Goal: Navigation & Orientation: Find specific page/section

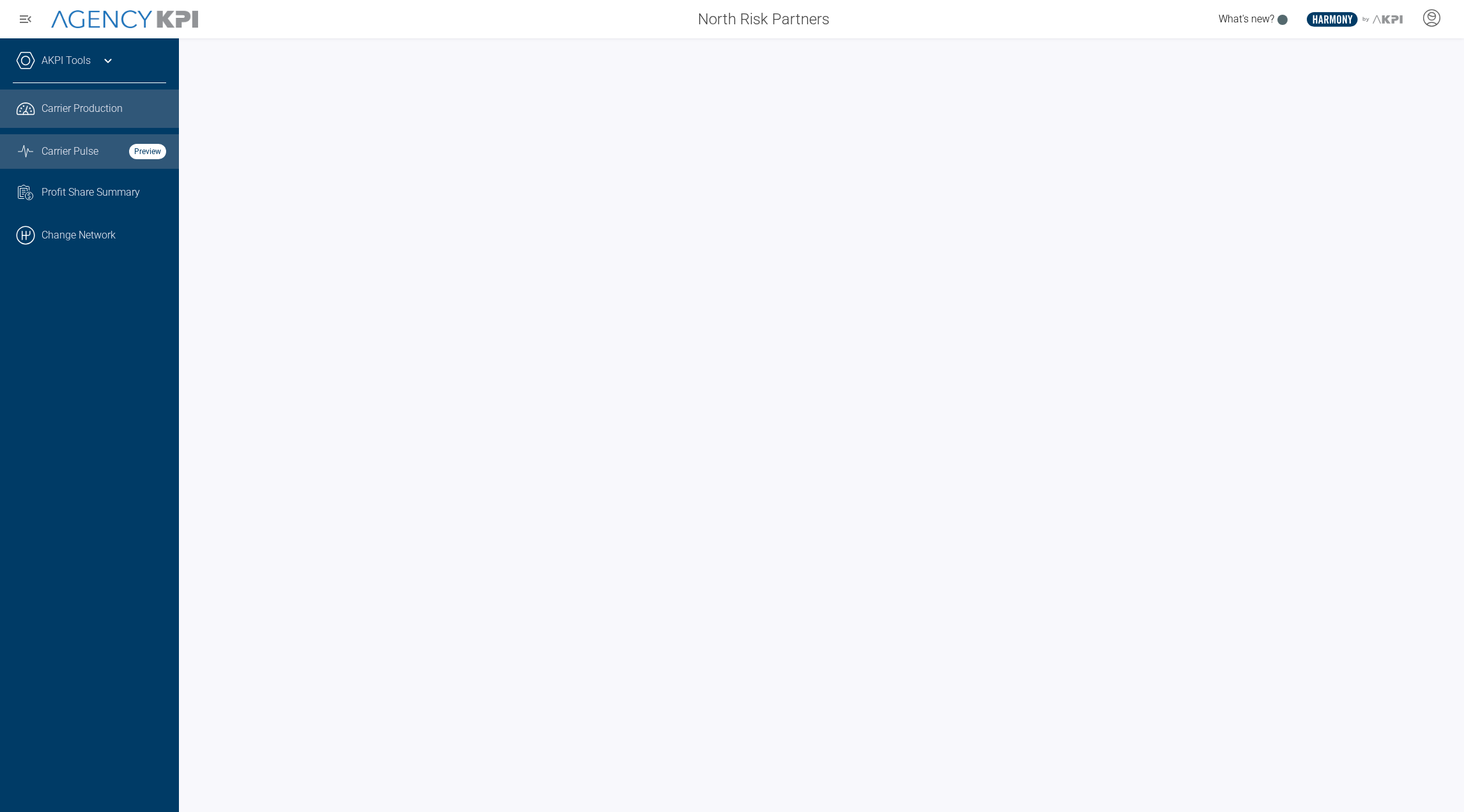
click at [118, 147] on div "Carrier Pulse Preview" at bounding box center [104, 150] width 124 height 15
click at [60, 115] on span "Carrier Production" at bounding box center [83, 107] width 82 height 15
click at [55, 235] on link ".cls-1{fill:none;stroke:#000;stroke-linecap:round;stroke-linejoin:round;stroke-…" at bounding box center [90, 235] width 179 height 39
click at [94, 158] on span "Carrier Pulse" at bounding box center [70, 150] width 57 height 15
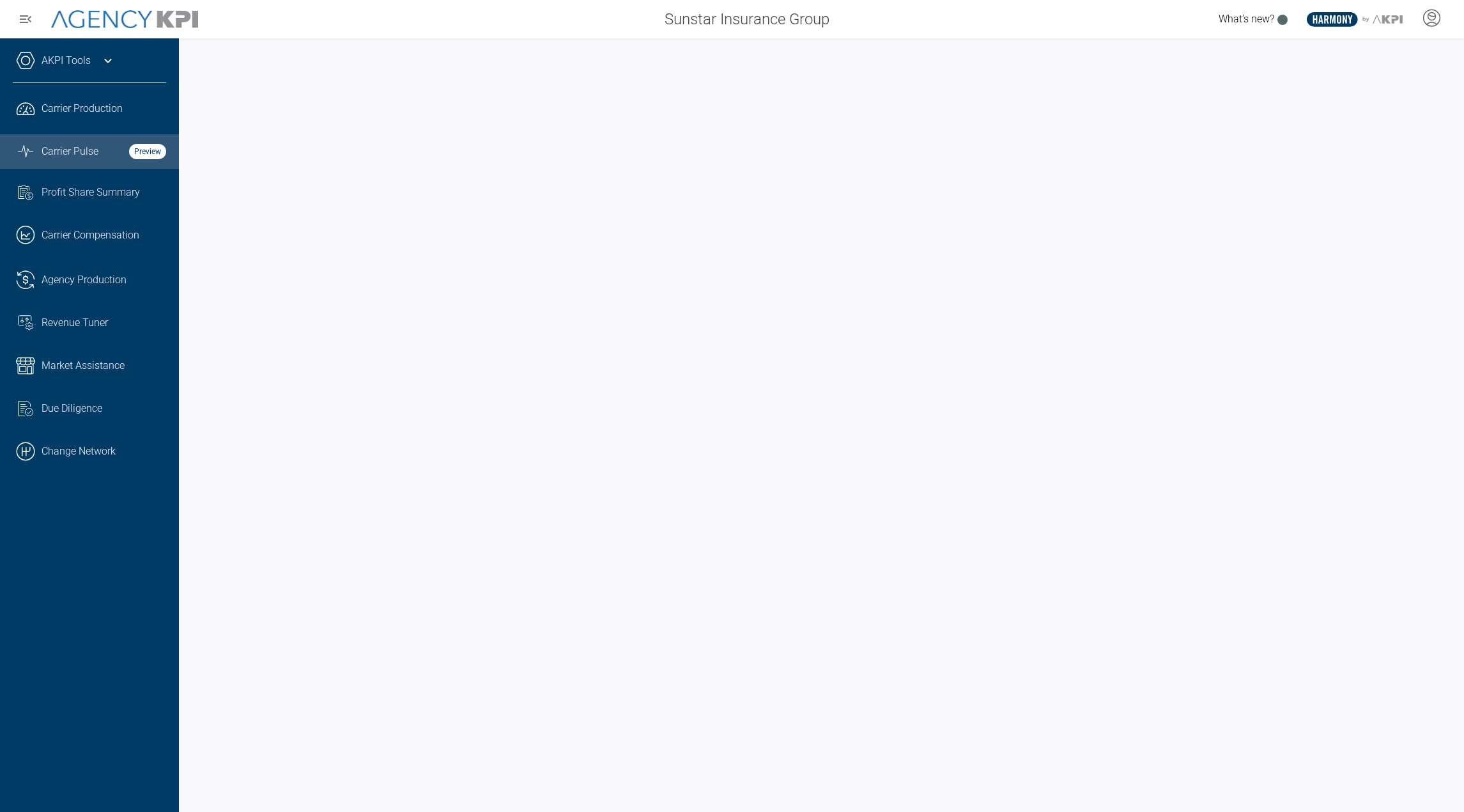
click at [78, 477] on div "AKPI Tools AMS Data Upload Carrier Mapping Core Production Data Upload Agency C…" at bounding box center [90, 425] width 179 height 773
click at [77, 453] on link ".cls-1{fill:none;stroke:#000;stroke-linecap:round;stroke-linejoin:round;stroke-…" at bounding box center [90, 451] width 179 height 39
click at [1428, 23] on icon at bounding box center [1431, 17] width 19 height 19
click at [1431, 30] on div at bounding box center [1431, 19] width 32 height 30
click at [1433, 17] on icon at bounding box center [1431, 17] width 19 height 19
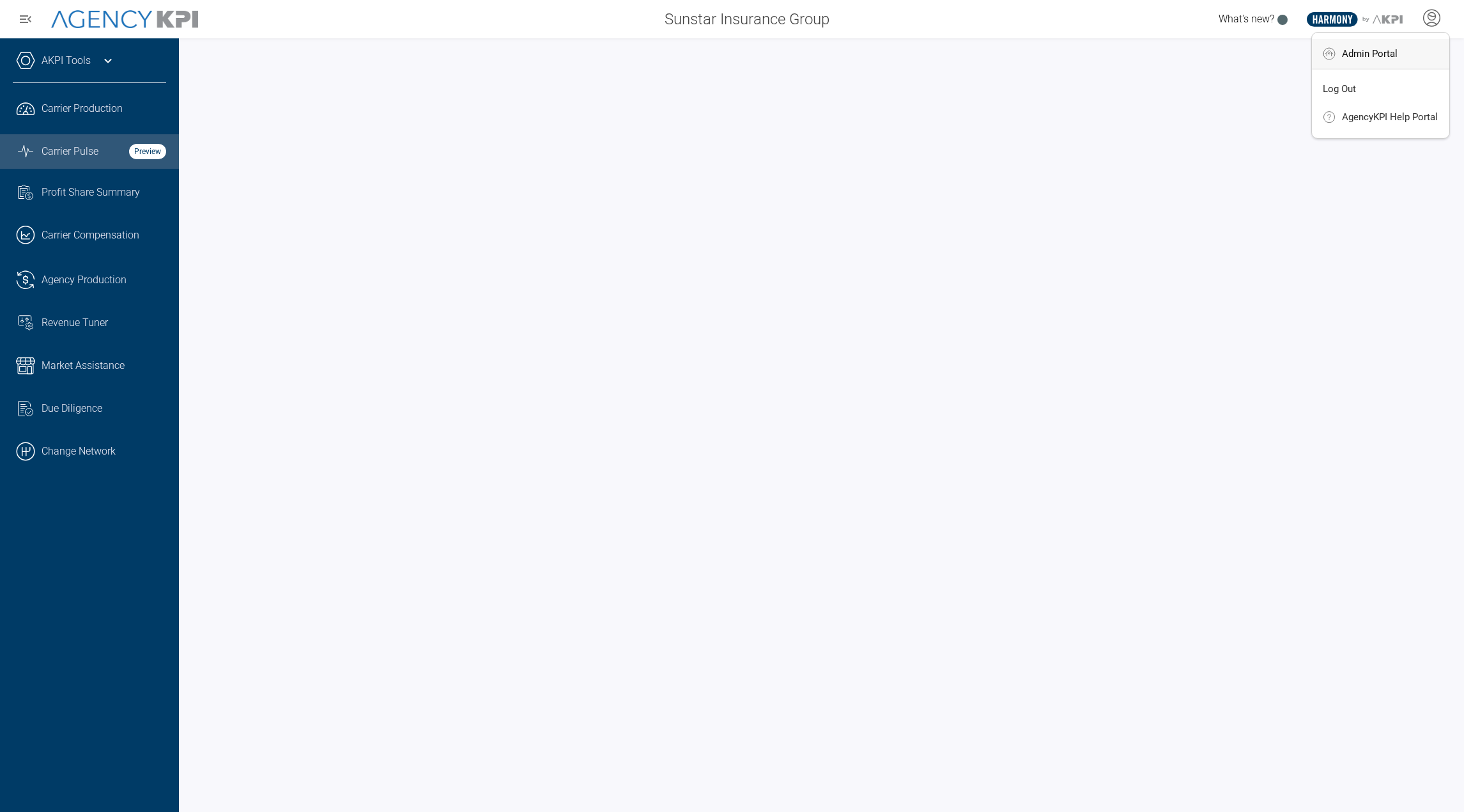
click at [1397, 49] on span "Admin Portal" at bounding box center [1370, 54] width 56 height 10
click at [103, 458] on link ".cls-1{fill:none;stroke:#000;stroke-linecap:round;stroke-linejoin:round;stroke-…" at bounding box center [90, 451] width 179 height 39
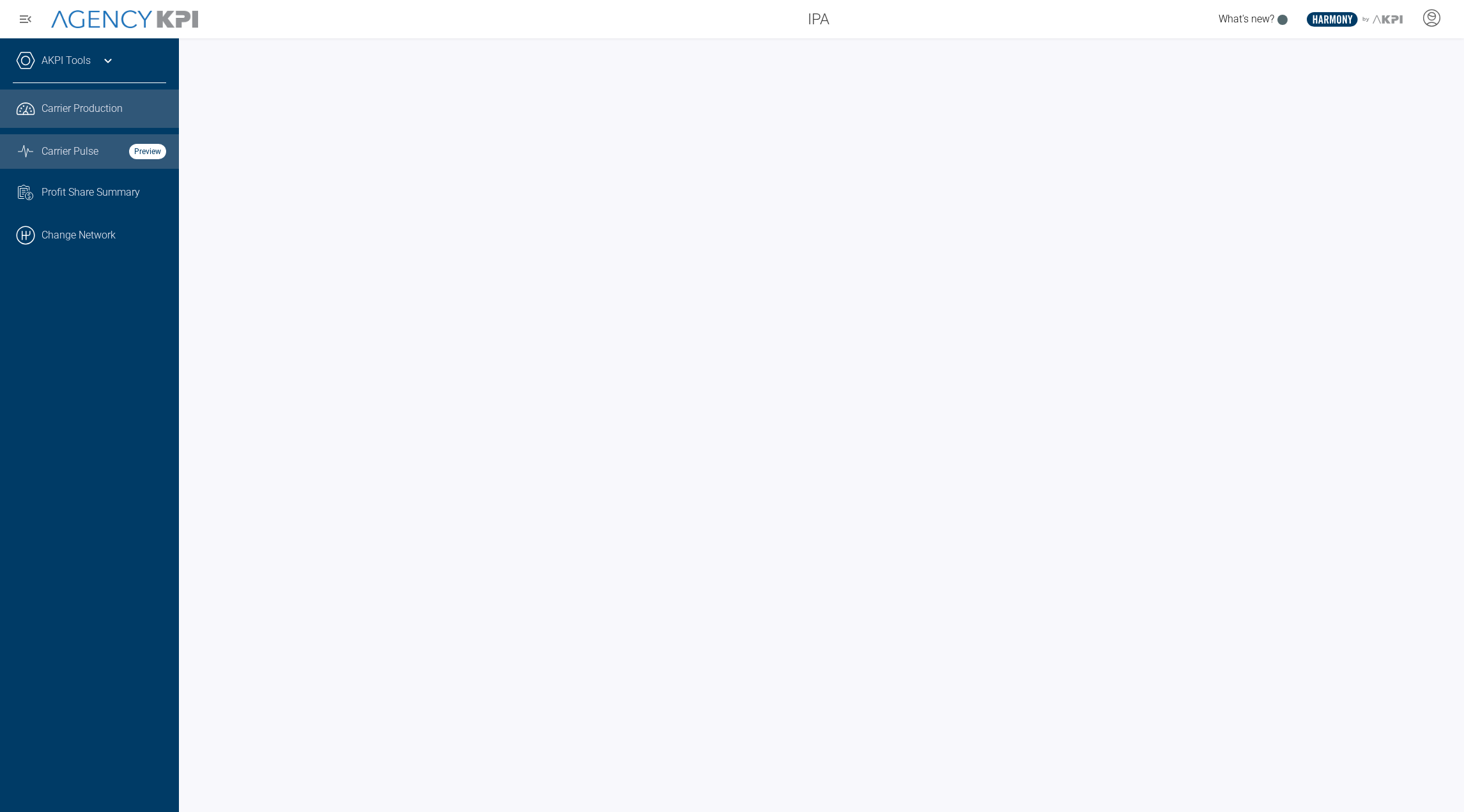
click at [65, 141] on link "Graph Stats Streamline Icon: [URL][DOMAIN_NAME] Carrier Pulse Preview" at bounding box center [90, 151] width 179 height 35
click at [62, 106] on span "Carrier Production" at bounding box center [83, 107] width 82 height 15
click at [69, 156] on span "Carrier Pulse" at bounding box center [70, 150] width 57 height 15
click at [96, 120] on link ".cls-1{fill:none;stroke:#221f20;stroke-linecap:round;stroke-linejoin:round;stro…" at bounding box center [90, 108] width 179 height 39
click at [73, 147] on span "Carrier Pulse" at bounding box center [70, 150] width 57 height 15
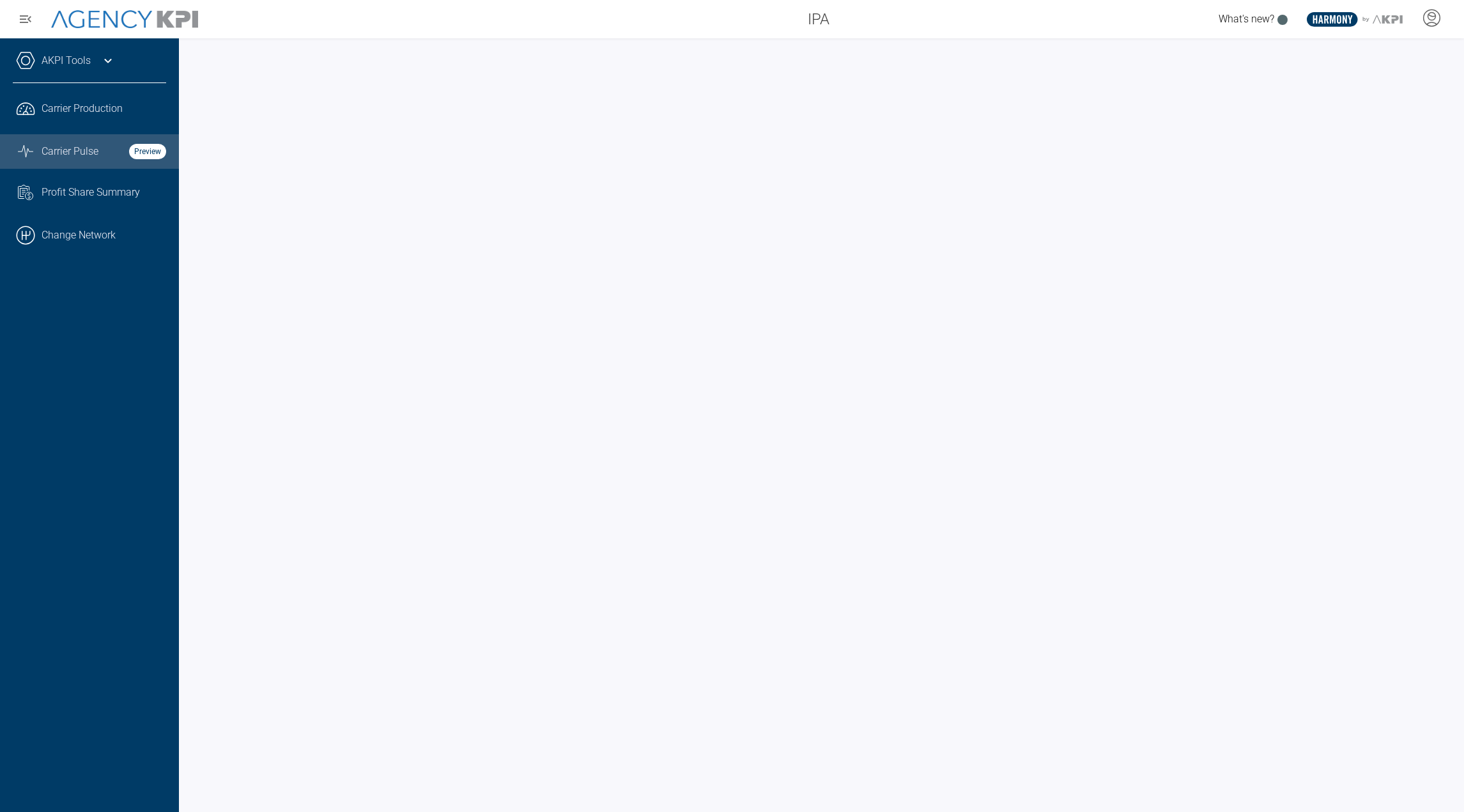
click at [104, 69] on div "AKPI Tools" at bounding box center [90, 67] width 153 height 32
click at [82, 142] on link "Graph Stats Streamline Icon: [URL][DOMAIN_NAME] Carrier Pulse Preview" at bounding box center [90, 151] width 179 height 35
click at [76, 136] on link "Graph Stats Streamline Icon: [URL][DOMAIN_NAME] Carrier Pulse Preview" at bounding box center [90, 151] width 179 height 35
click at [55, 216] on link ".cls-1{fill:none;stroke:#000;stroke-linecap:round;stroke-linejoin:round;stroke-…" at bounding box center [90, 235] width 179 height 39
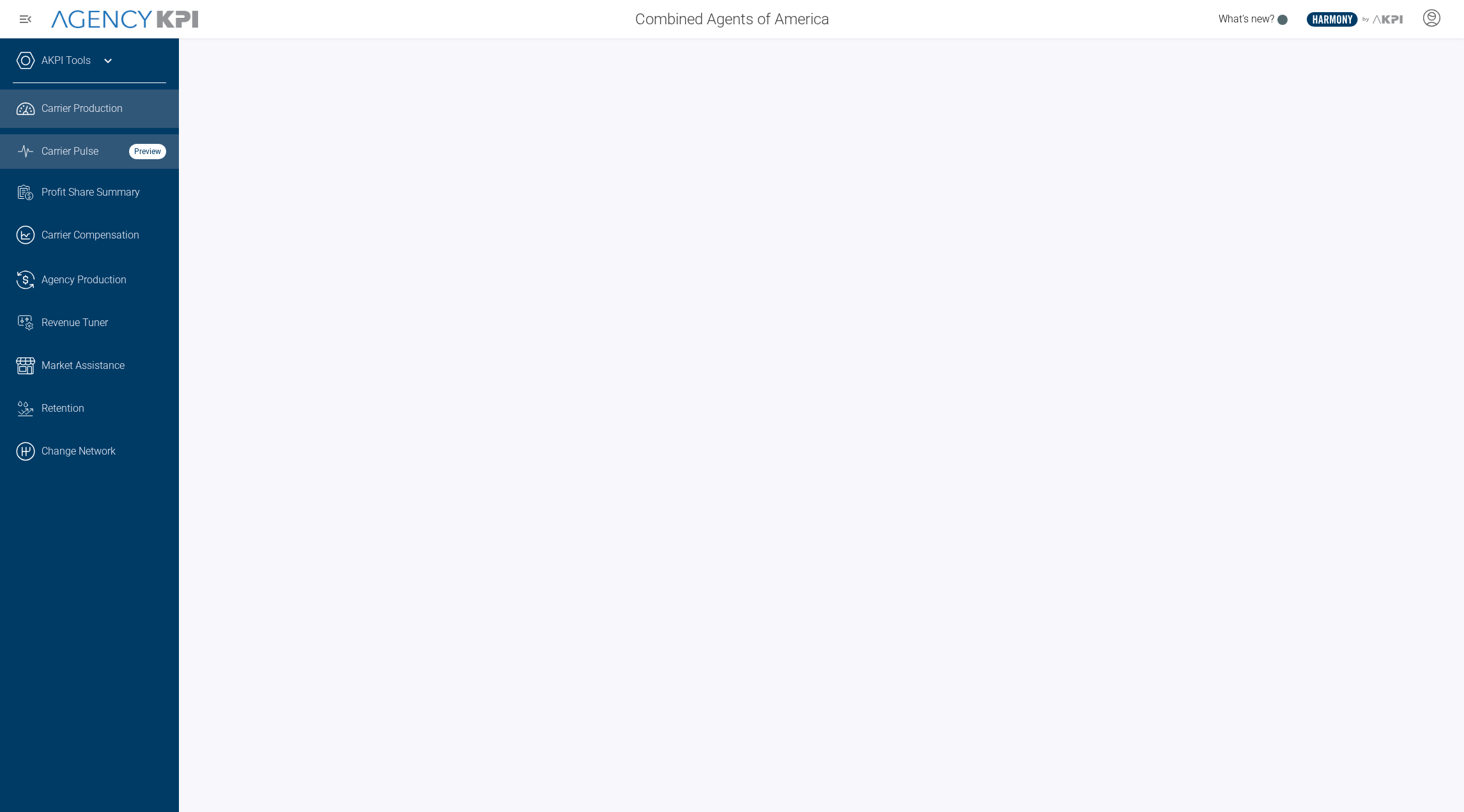
click at [100, 149] on div "Carrier Pulse Preview" at bounding box center [104, 150] width 124 height 15
click at [113, 112] on span "Carrier Production" at bounding box center [83, 107] width 82 height 15
